Goal: Complete application form

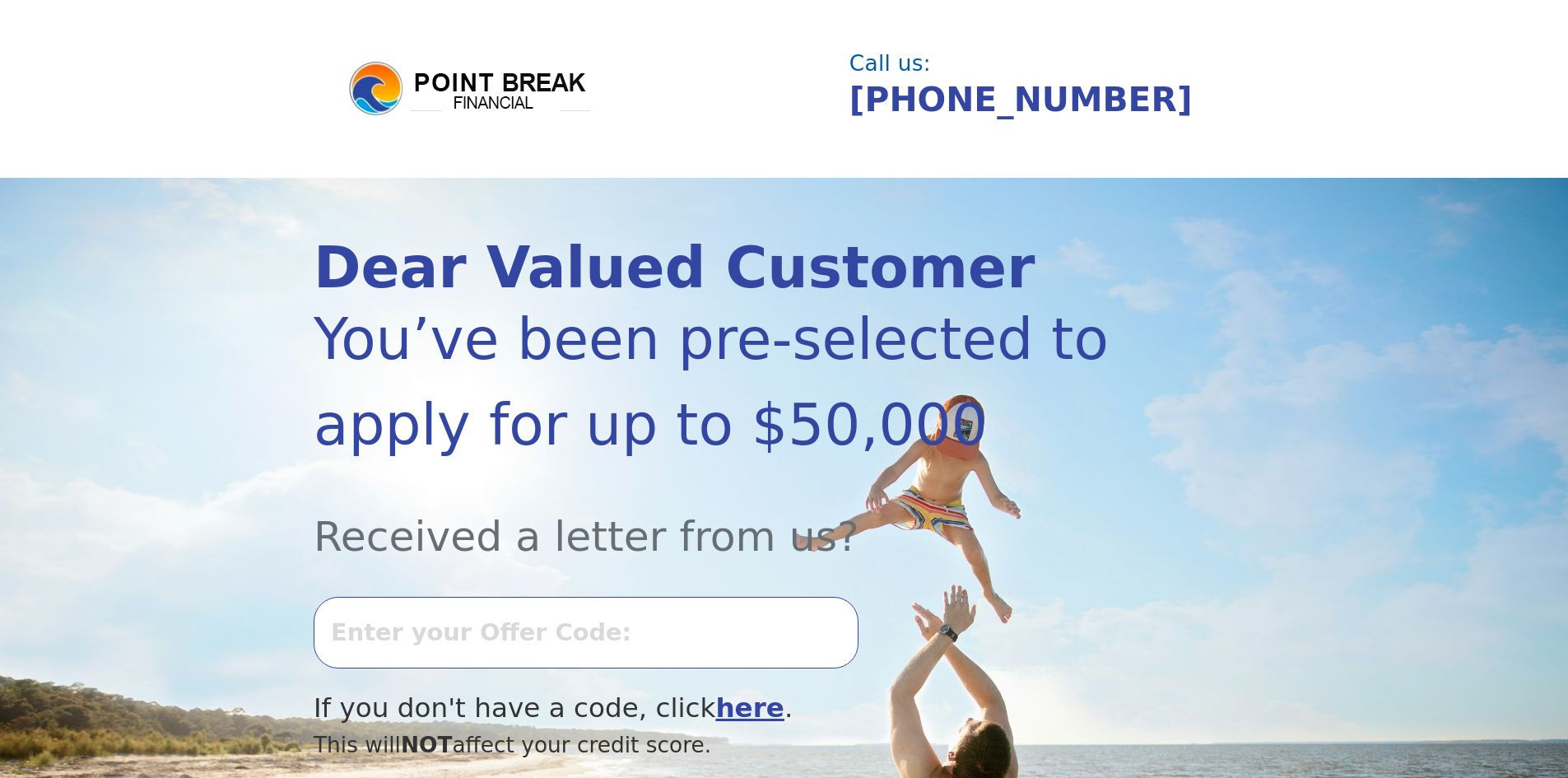
click at [540, 622] on input "text" at bounding box center [585, 632] width 545 height 71
type input "0813K480208"
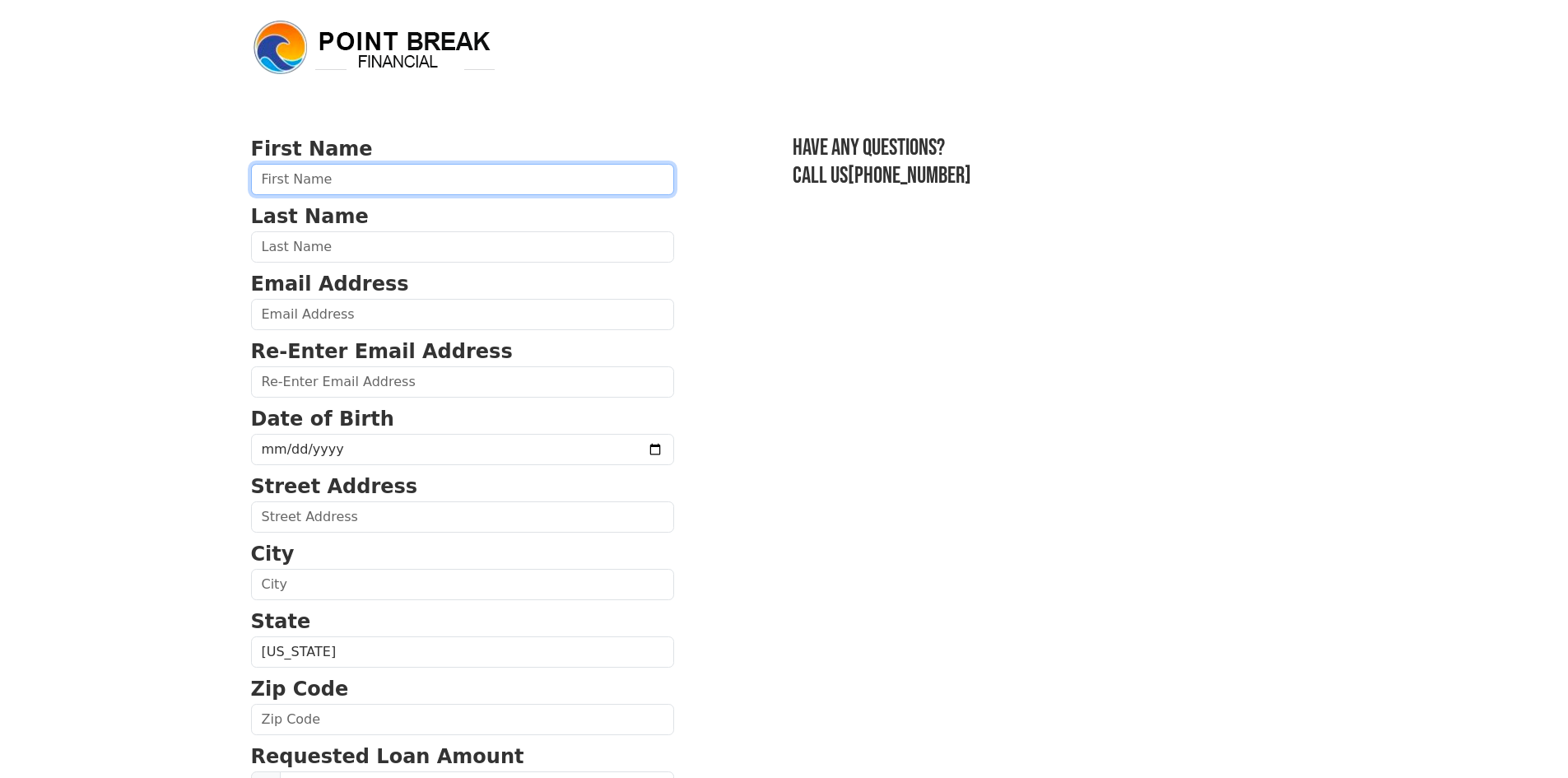
drag, startPoint x: 310, startPoint y: 187, endPoint x: 337, endPoint y: 195, distance: 28.2
click at [312, 188] on input "text" at bounding box center [463, 180] width 423 height 32
type input "DALYON"
type input "[PERSON_NAME]"
type input "[EMAIL_ADDRESS][DOMAIN_NAME]"
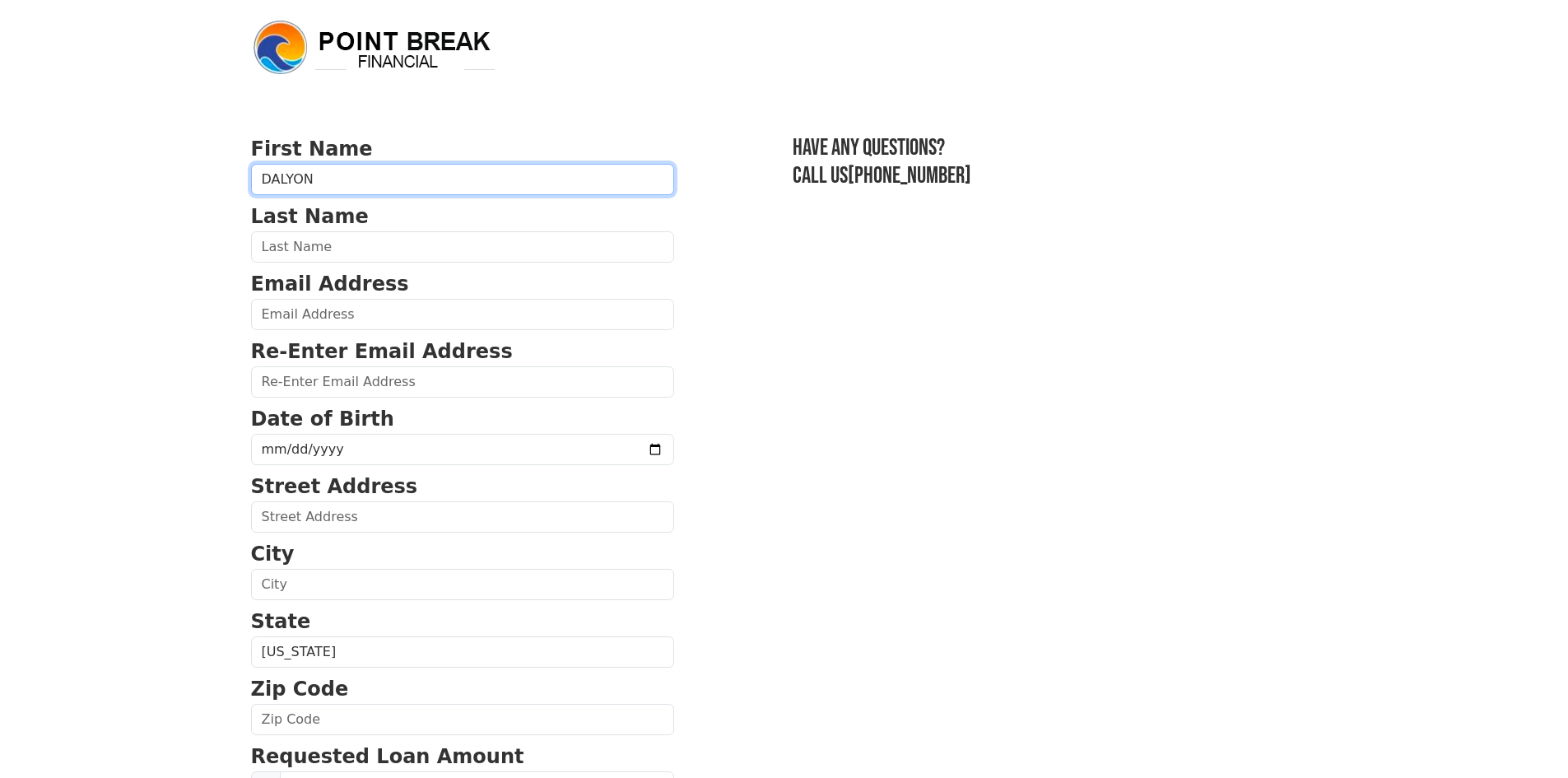
type input "[EMAIL_ADDRESS][DOMAIN_NAME]"
type input "[STREET_ADDRESS]"
type input "[GEOGRAPHIC_DATA]"
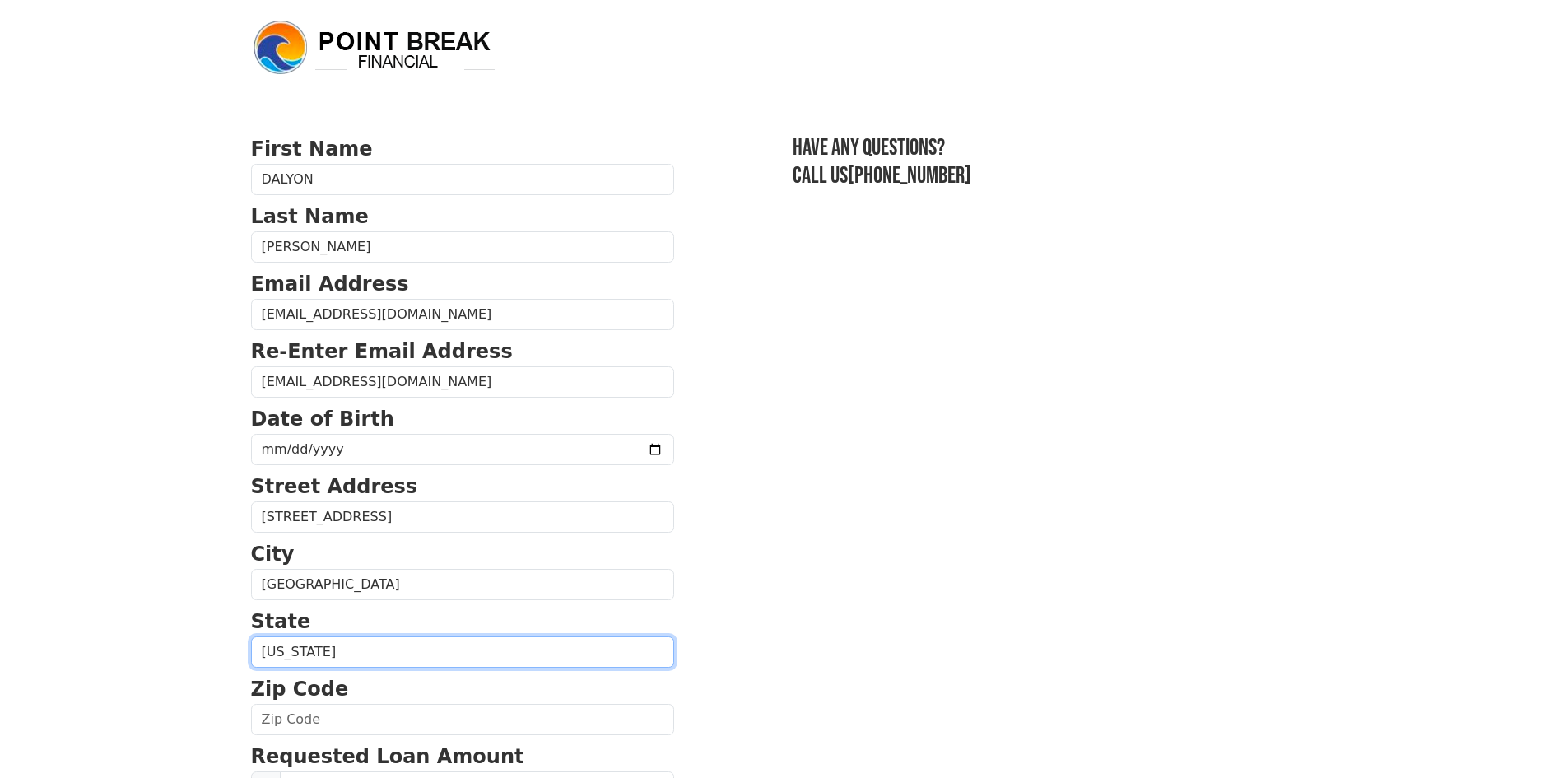
select select "IL"
type input "62702"
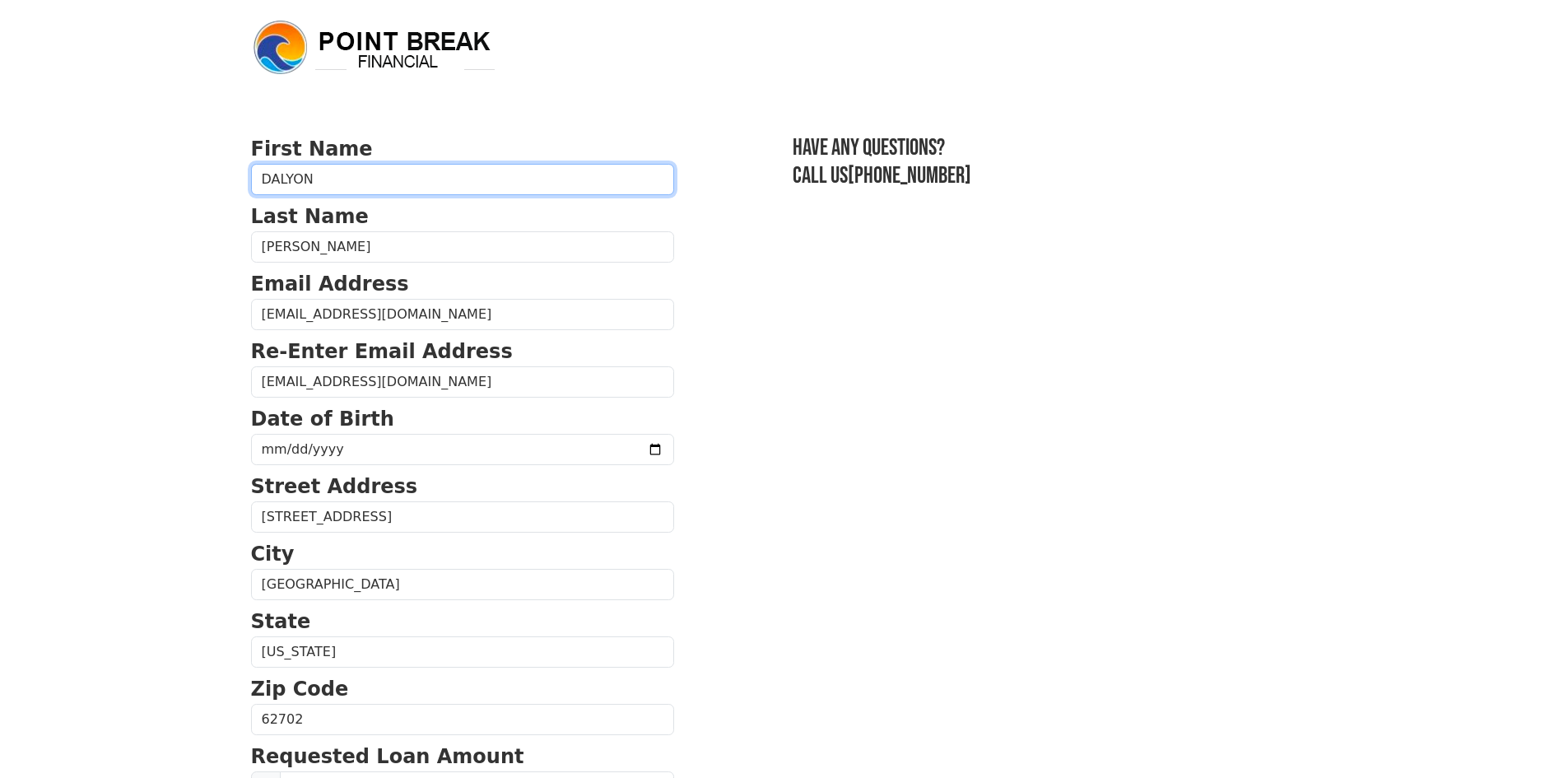
type input "[PHONE_NUMBER]"
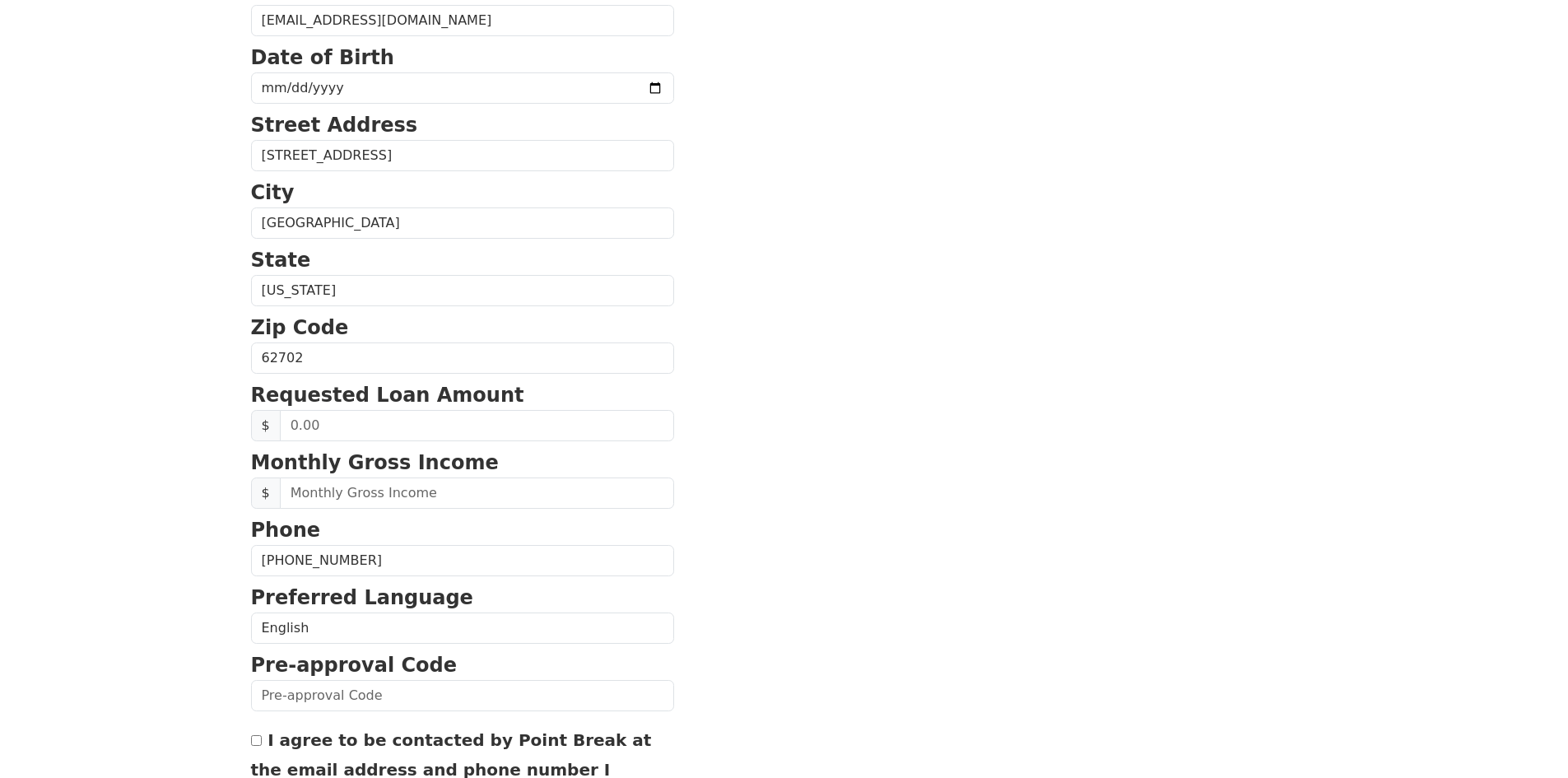
scroll to position [368, 0]
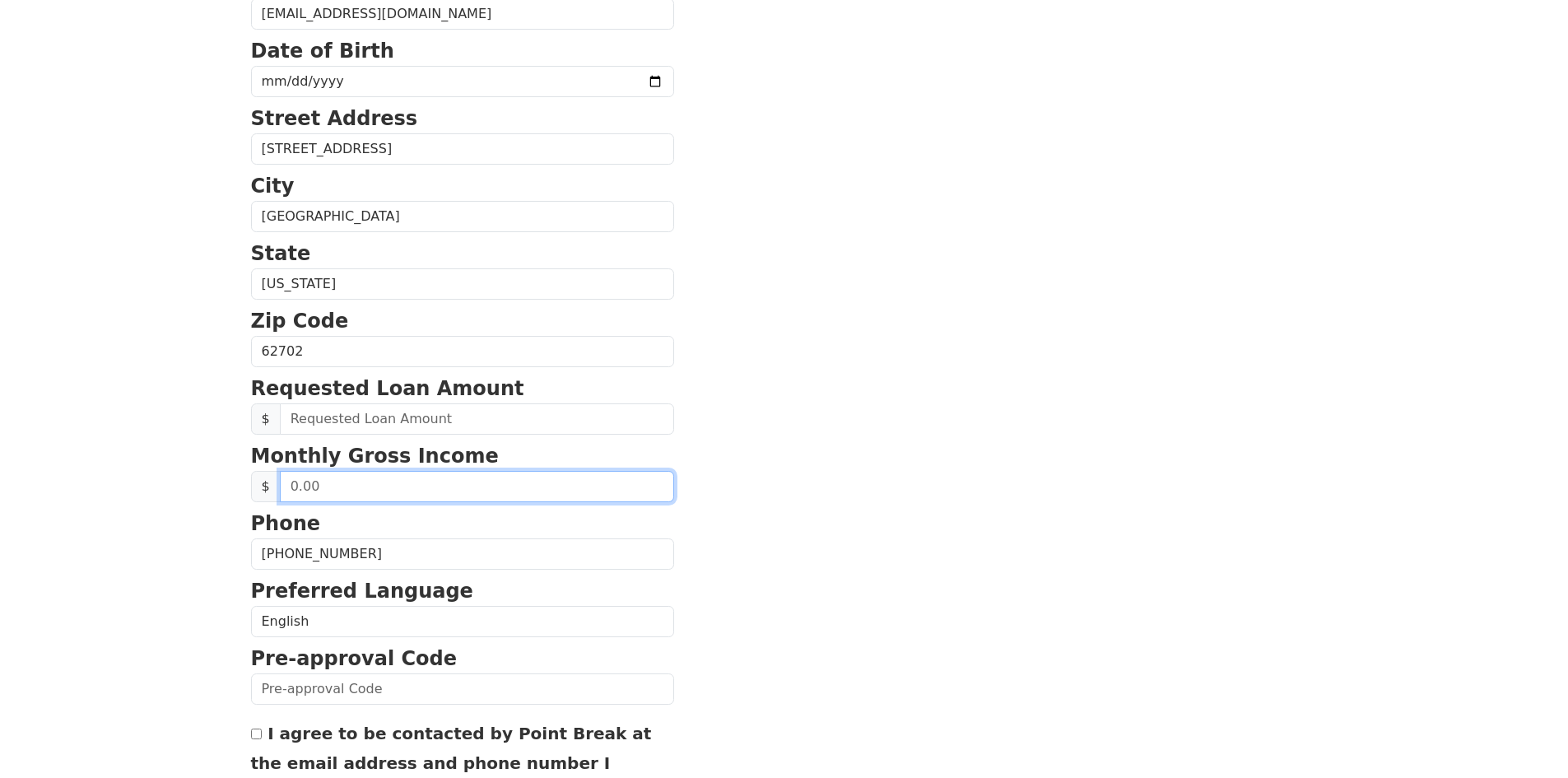
click at [417, 493] on input "text" at bounding box center [478, 487] width 395 height 32
drag, startPoint x: 362, startPoint y: 487, endPoint x: 278, endPoint y: 475, distance: 84.9
click at [278, 475] on div "$ 4.00" at bounding box center [463, 487] width 423 height 32
type input "3.00"
type input "4,000.00"
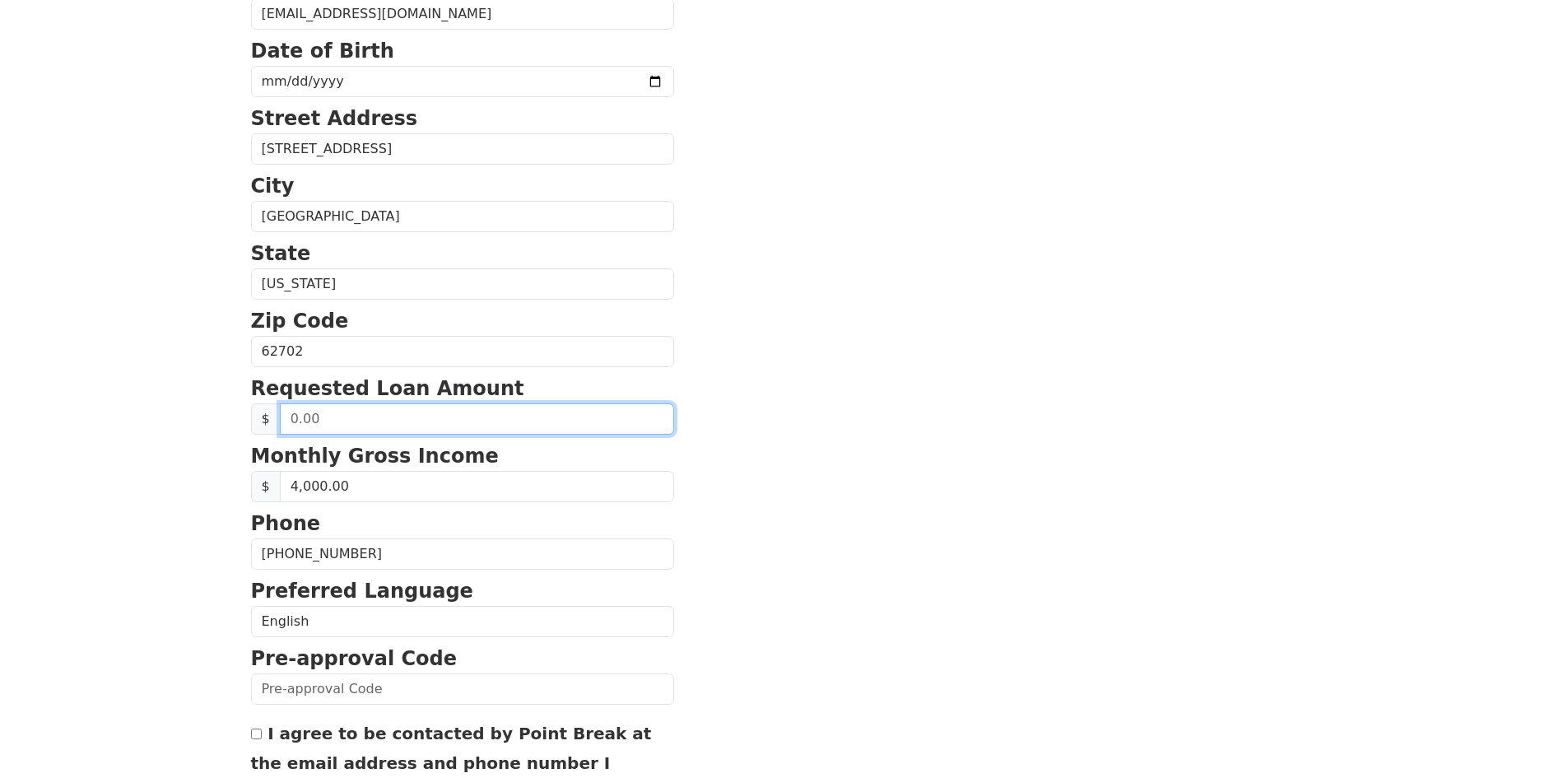
click at [347, 411] on input "text" at bounding box center [478, 419] width 395 height 32
drag, startPoint x: 342, startPoint y: 412, endPoint x: 235, endPoint y: 416, distance: 107.1
click at [235, 410] on html "First Name [PERSON_NAME] Last Name [PERSON_NAME] Email Address [EMAIL_ADDRESS][…" at bounding box center [784, 21] width 1568 height 778
type input "3,000.00"
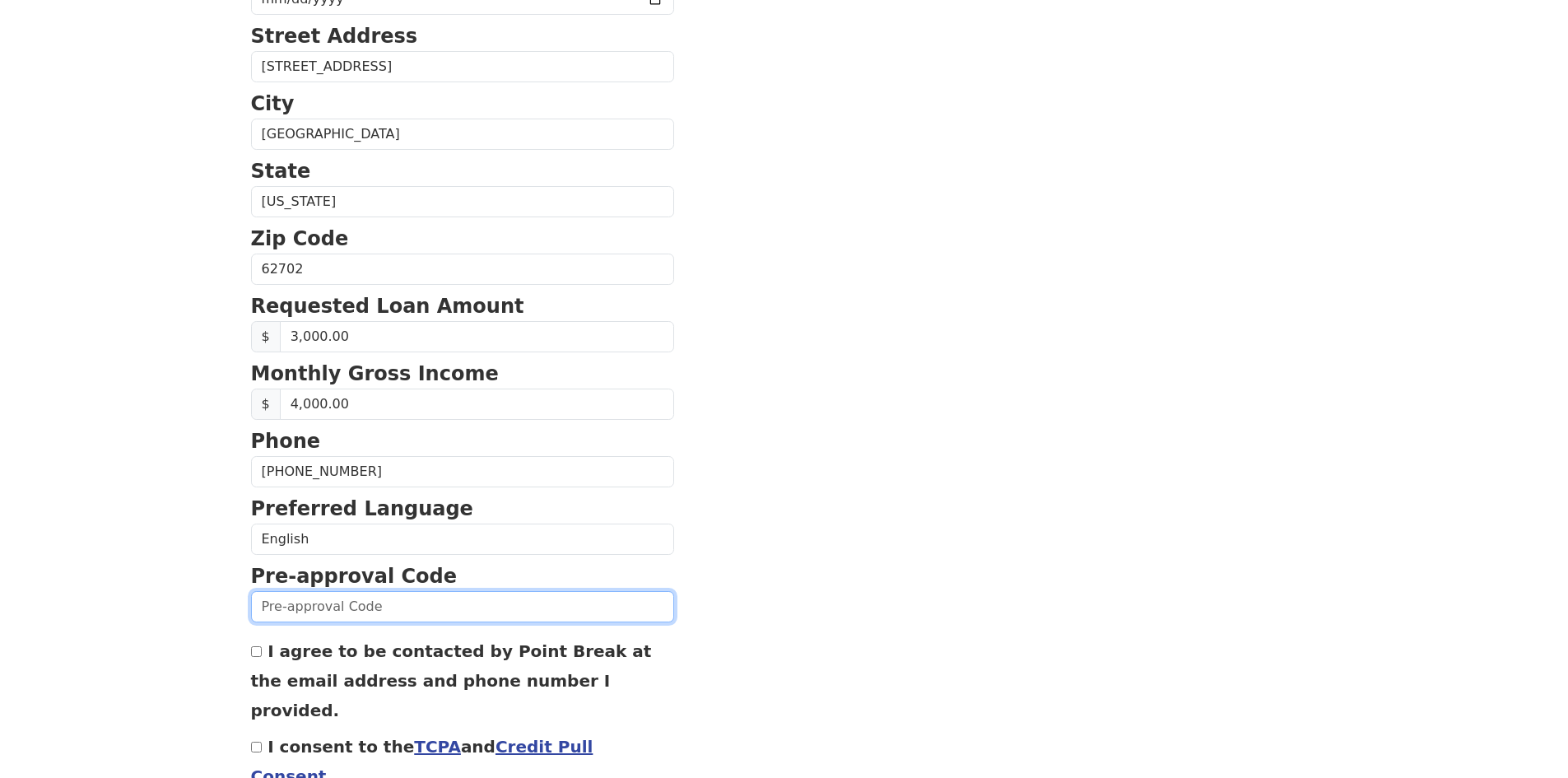
click at [355, 611] on input "text" at bounding box center [463, 607] width 423 height 32
type input "0813K480208"
click at [269, 648] on label "I agree to be contacted by Point Break at the email address and phone number I …" at bounding box center [452, 680] width 401 height 79
click at [262, 648] on input "I agree to be contacted by Point Break at the email address and phone number I …" at bounding box center [256, 651] width 11 height 11
checkbox input "true"
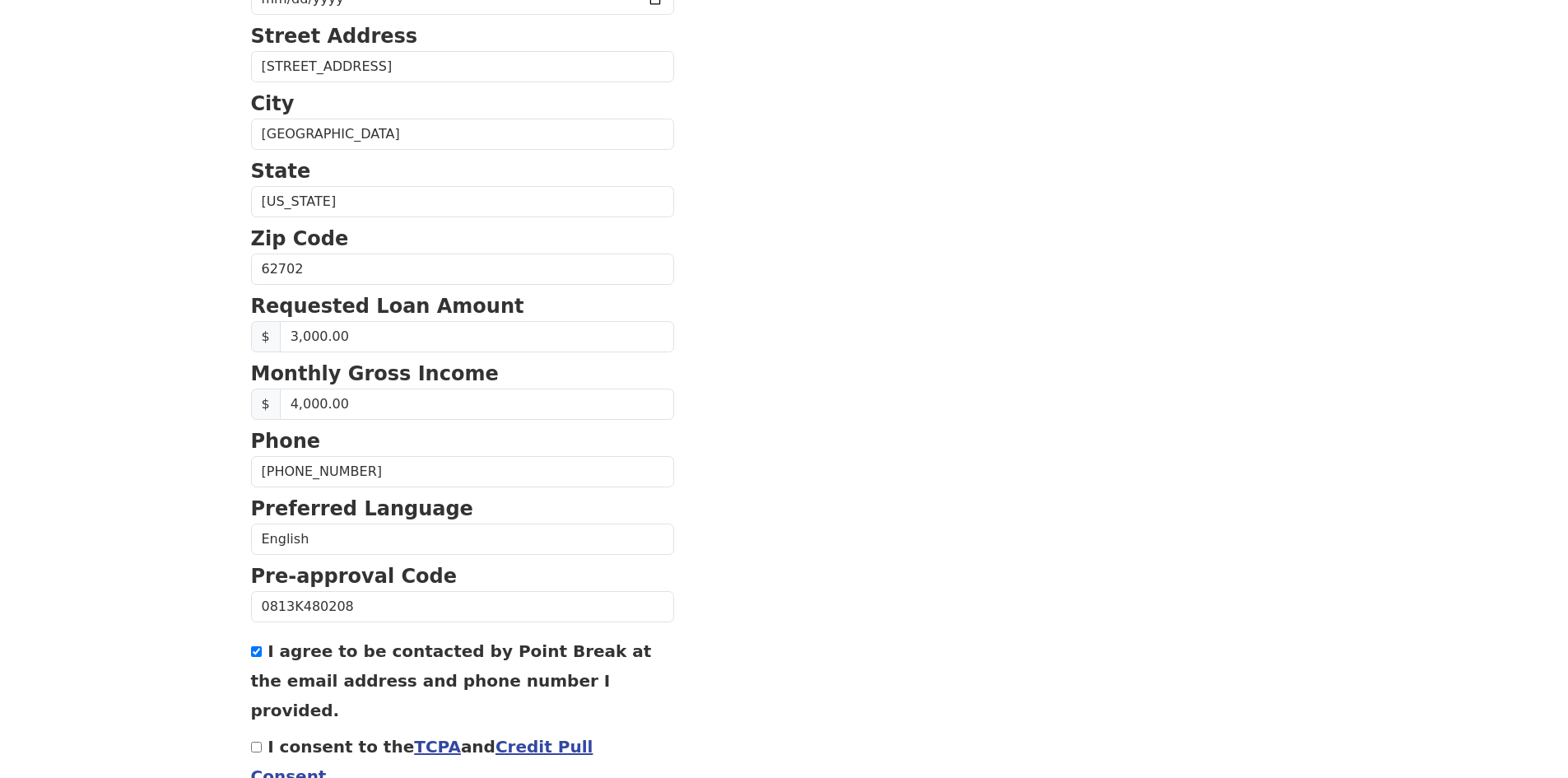
click at [257, 742] on input "I consent to the TCPA and Credit Pull Consent" at bounding box center [256, 747] width 11 height 11
checkbox input "true"
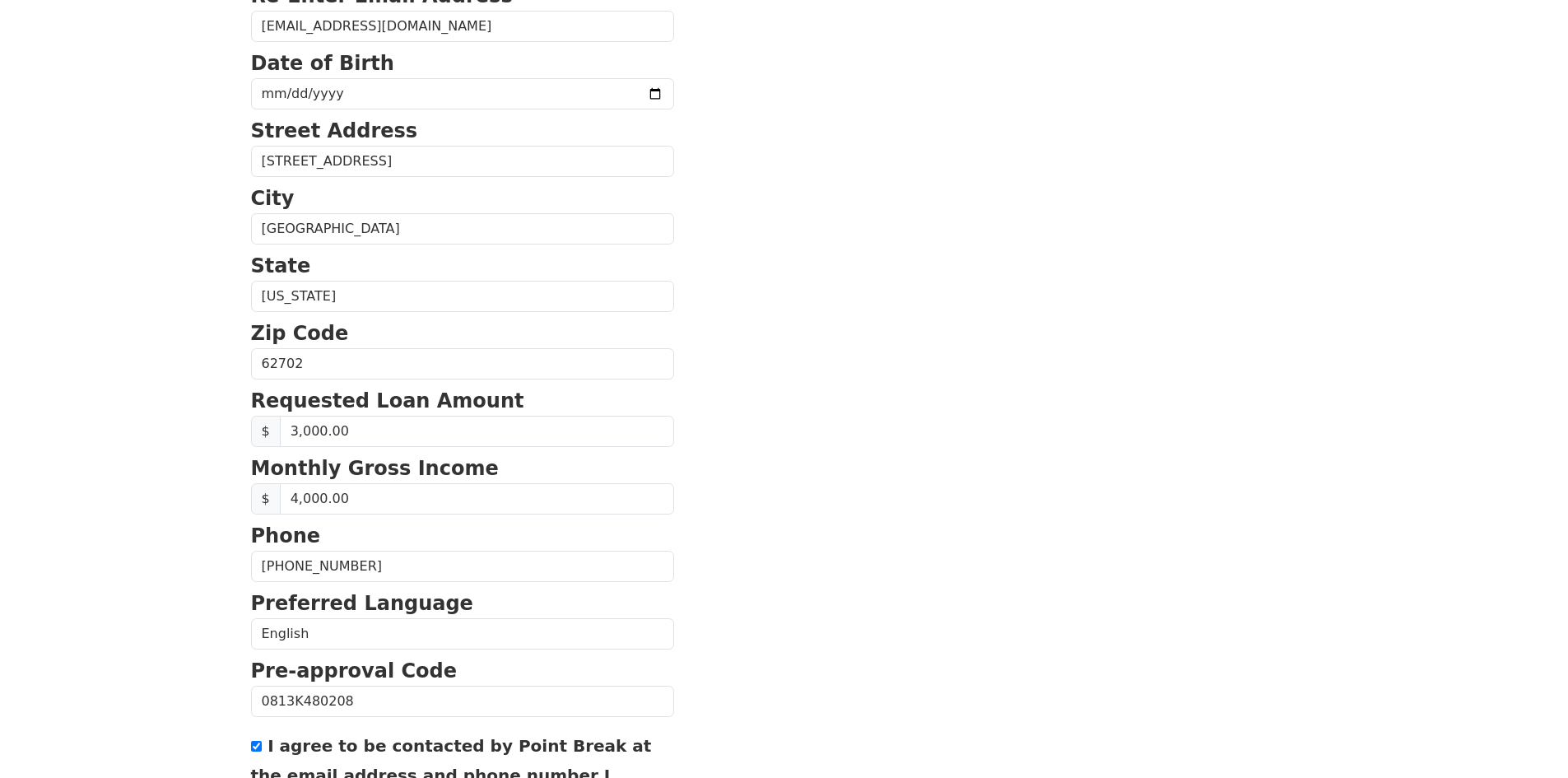
scroll to position [532, 0]
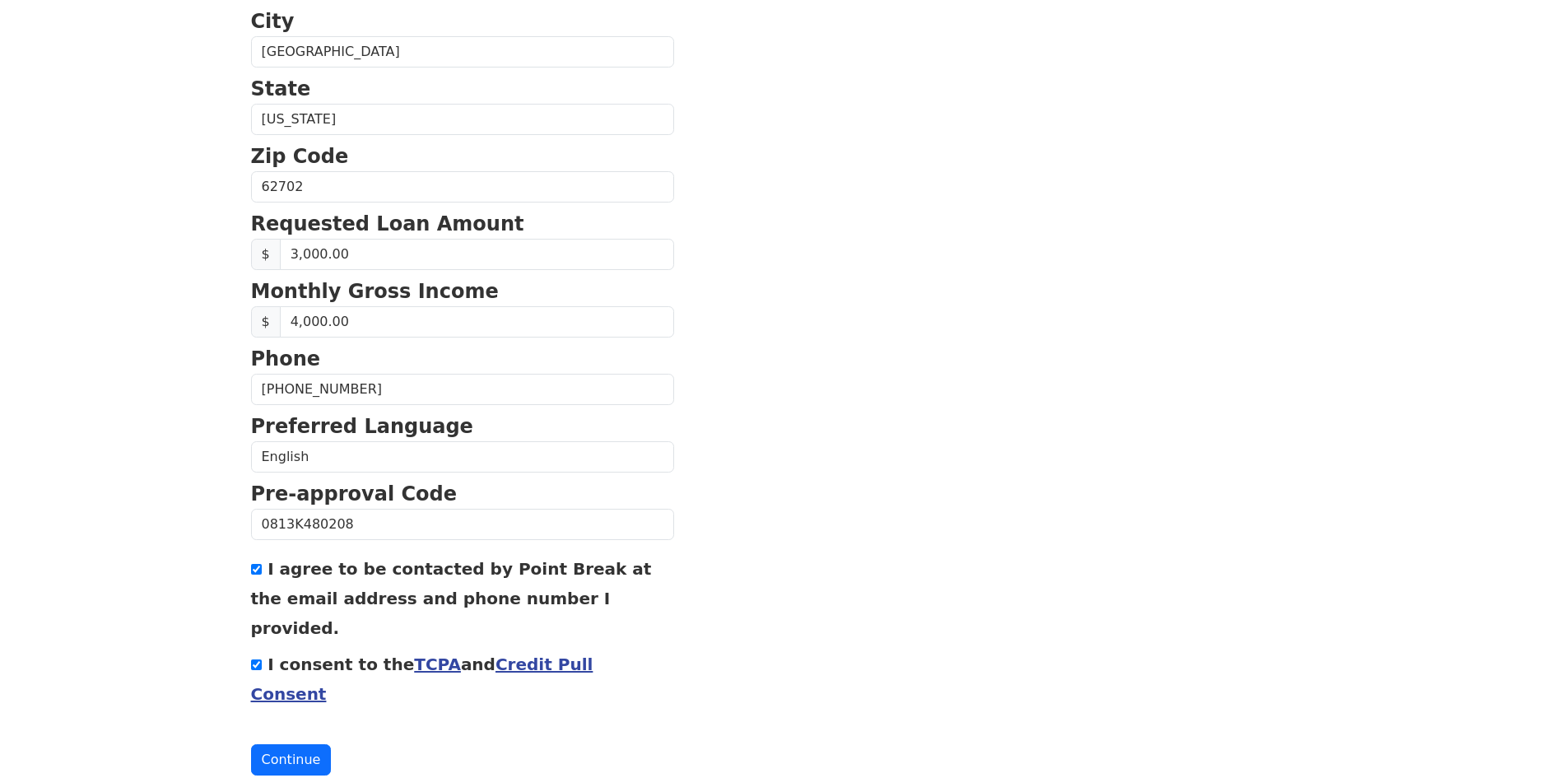
click at [318, 745] on button "Continue" at bounding box center [291, 761] width 80 height 32
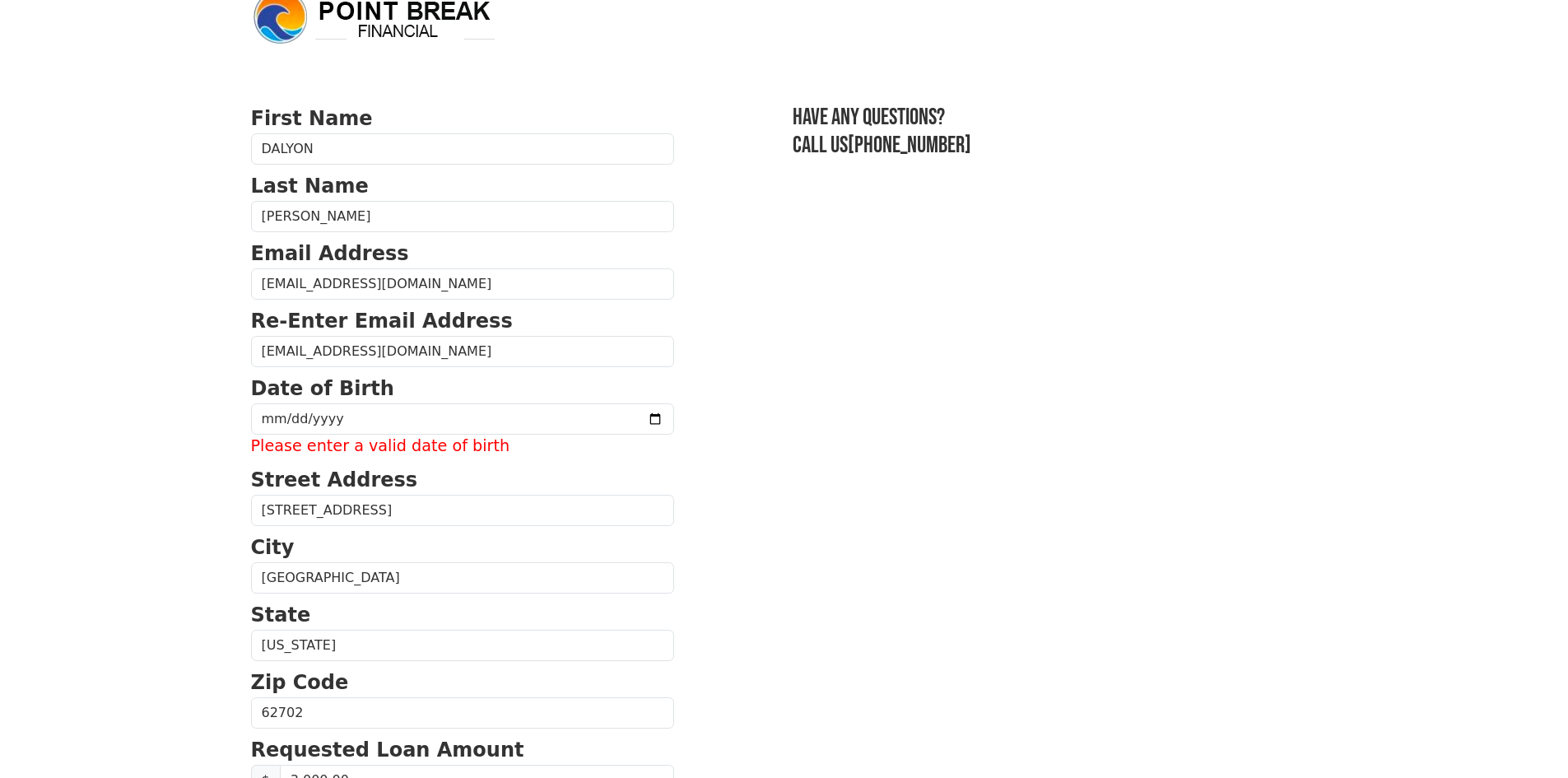
scroll to position [0, 0]
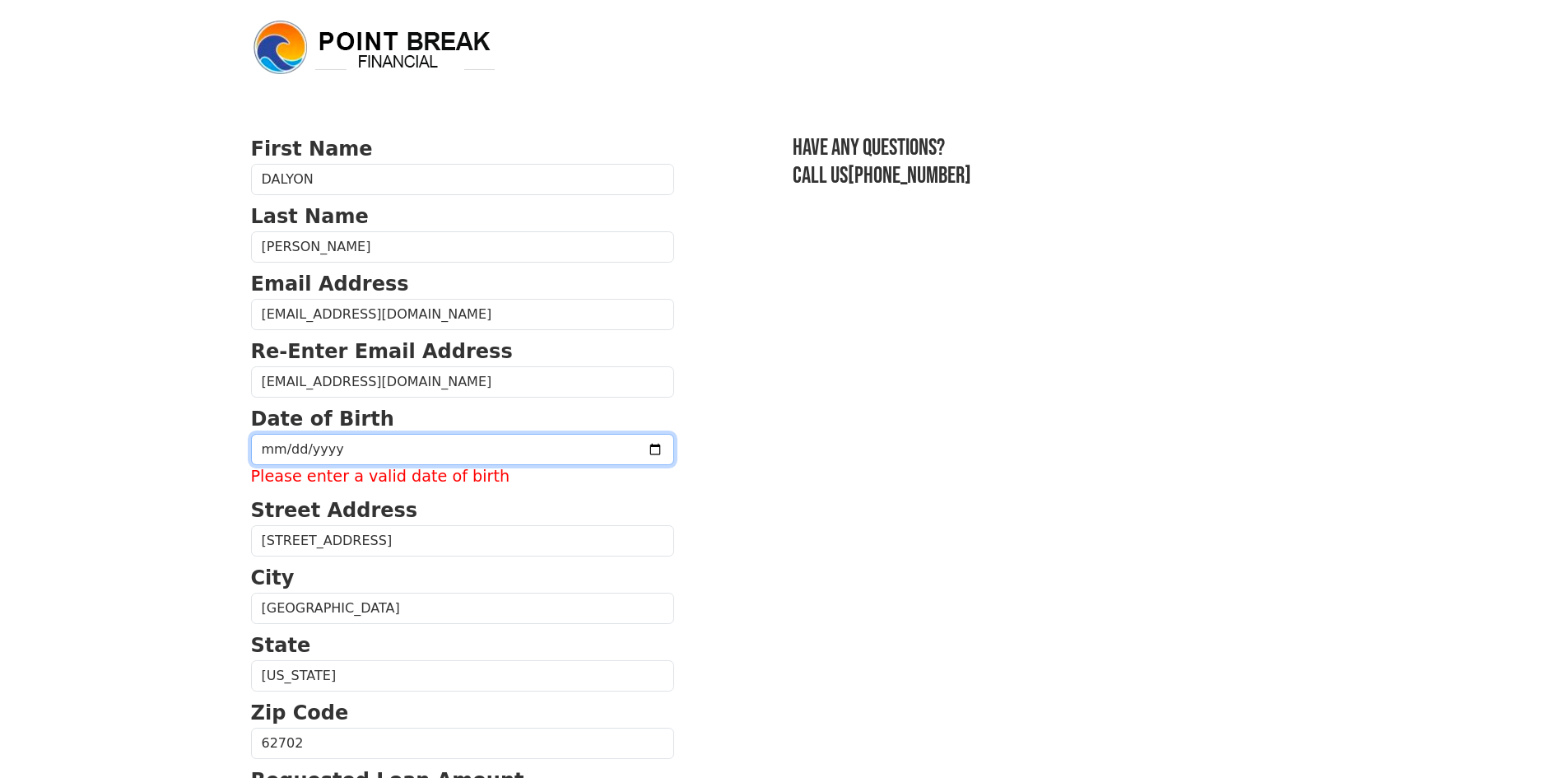
click at [357, 450] on input "date" at bounding box center [463, 450] width 423 height 32
type input "[DATE]"
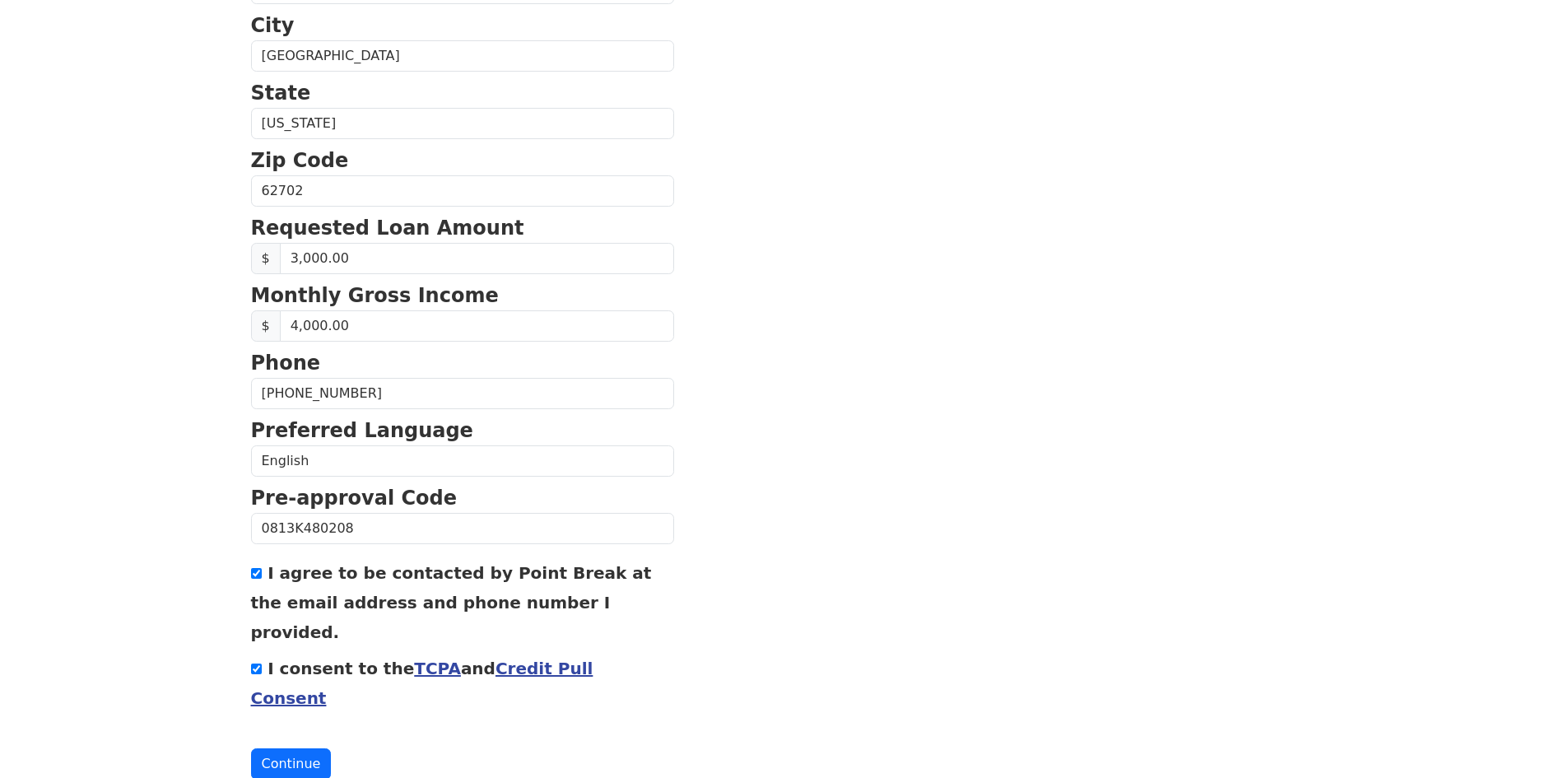
scroll to position [532, 0]
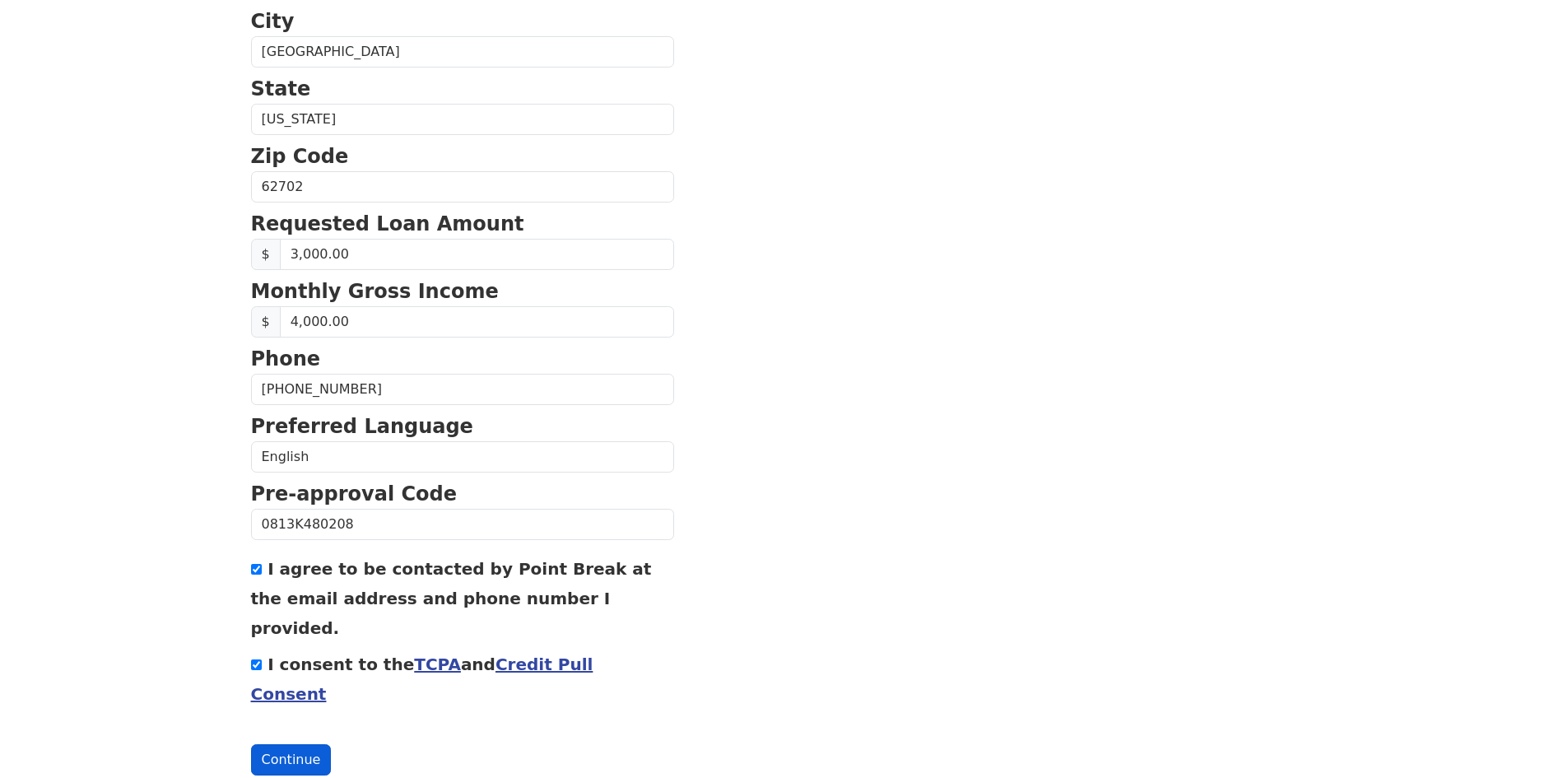
click at [293, 745] on button "Continue" at bounding box center [291, 761] width 80 height 32
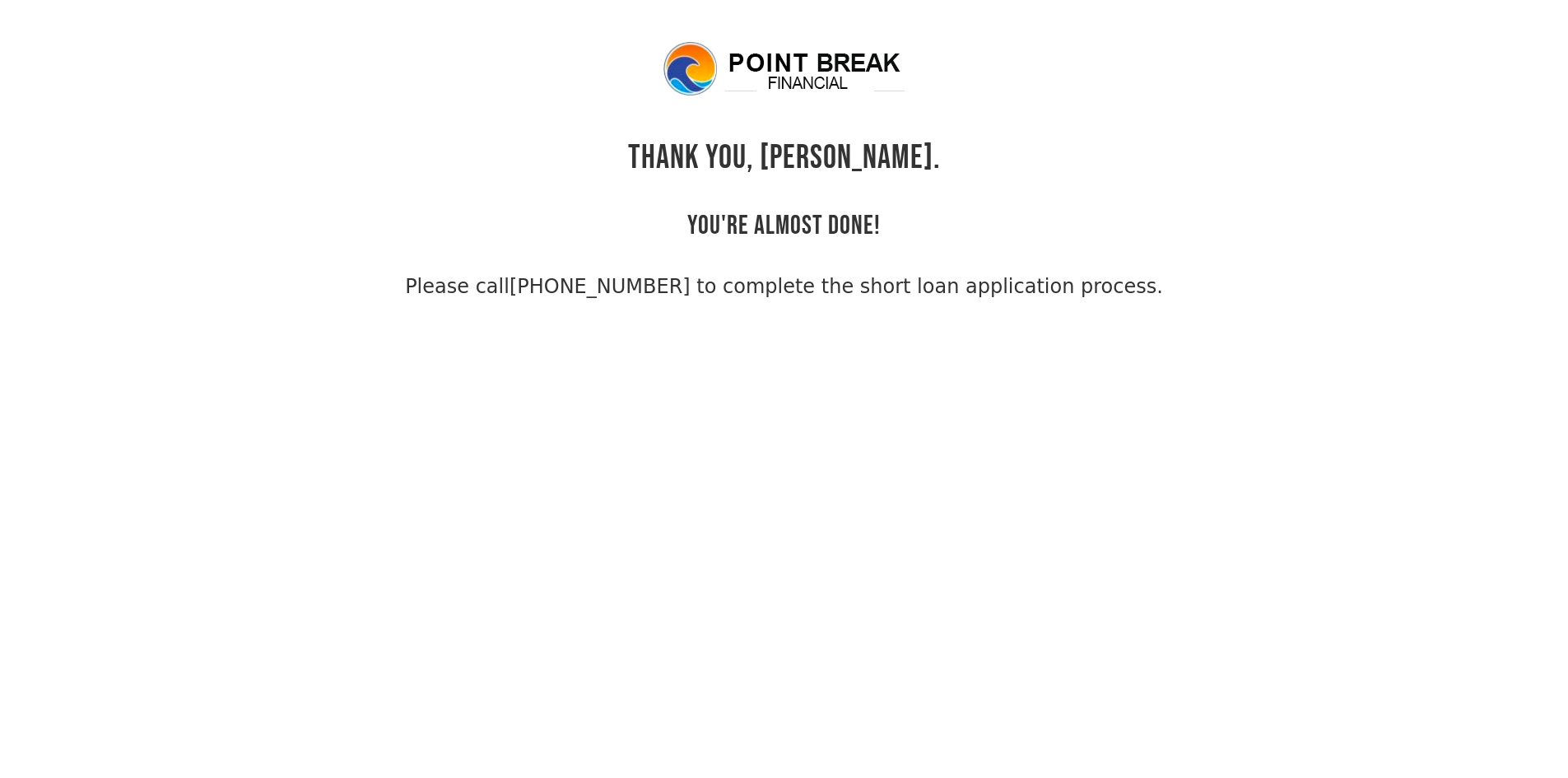
drag, startPoint x: 443, startPoint y: 287, endPoint x: 368, endPoint y: 275, distance: 76.0
click at [368, 275] on div "THANK YOU, DALYON. YOU'RE ALMOST DONE! Please call (855) 202-9500 to complete t…" at bounding box center [784, 171] width 1067 height 262
drag, startPoint x: 566, startPoint y: 300, endPoint x: 691, endPoint y: 300, distance: 125.0
click at [691, 300] on span "Please call (855) 202-9500 to complete the short loan application process." at bounding box center [784, 287] width 758 height 30
copy link "855) 202-9500"
